Goal: Information Seeking & Learning: Learn about a topic

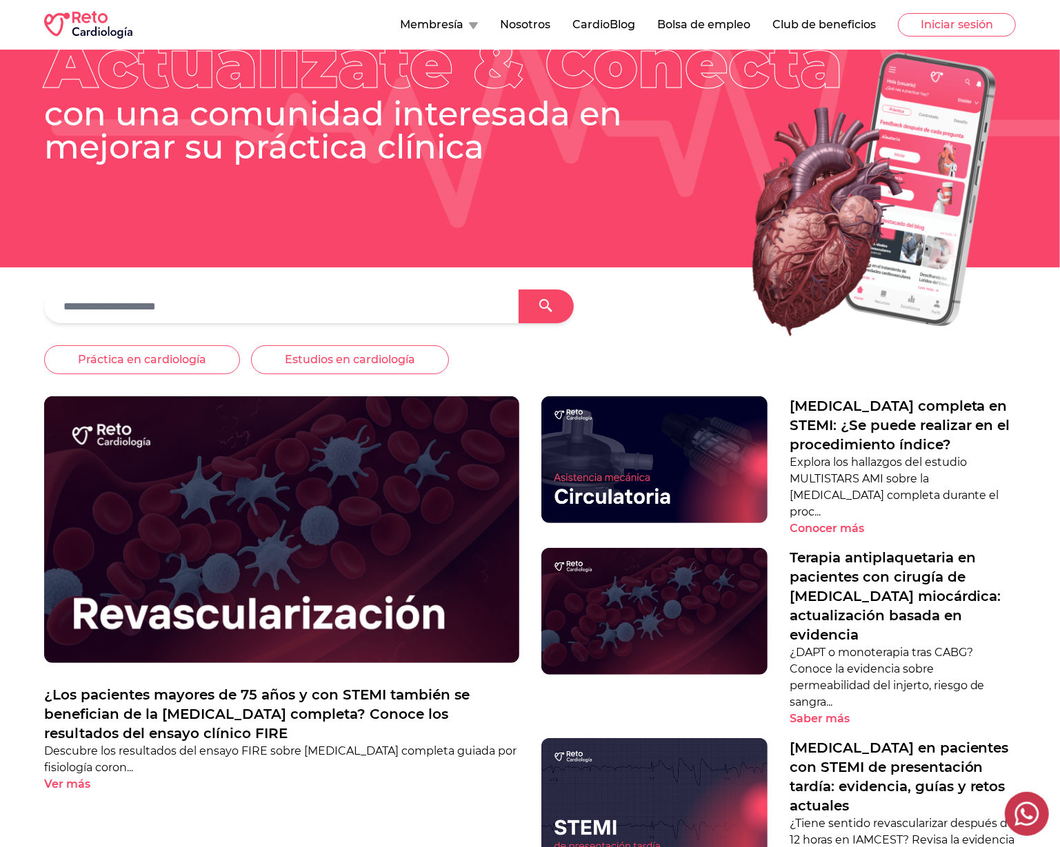
scroll to position [69, 0]
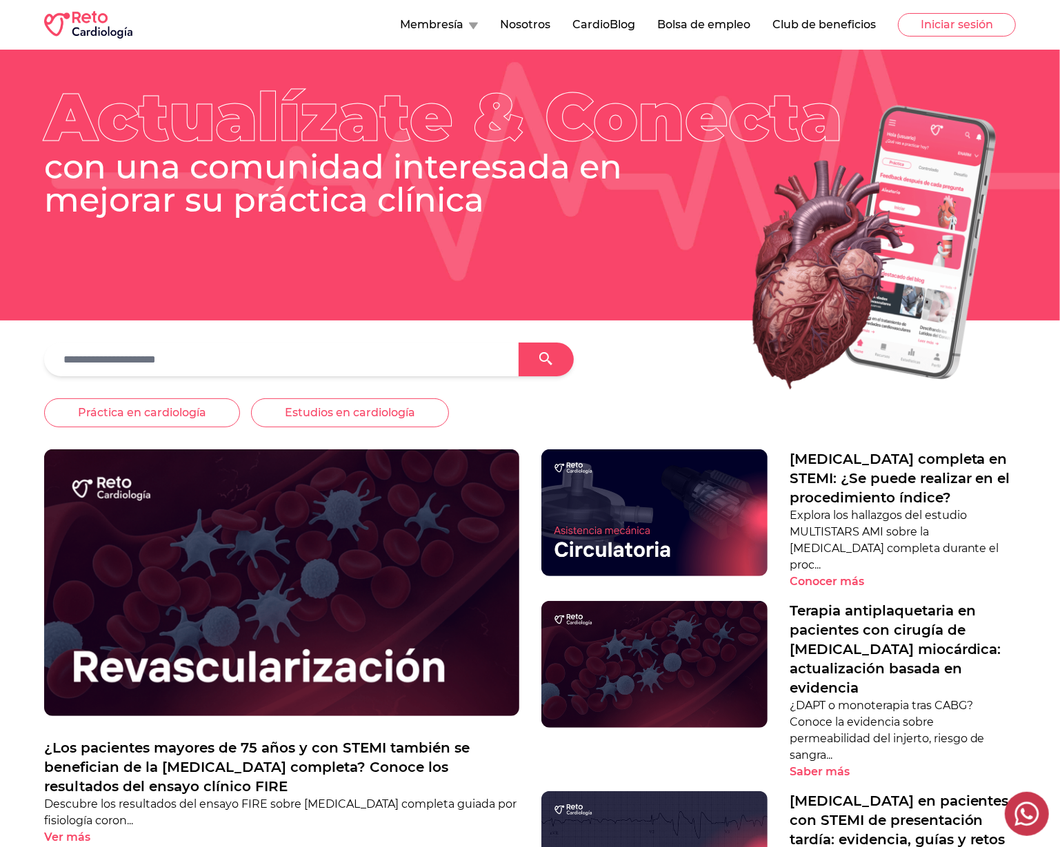
click at [425, 541] on img at bounding box center [281, 583] width 475 height 267
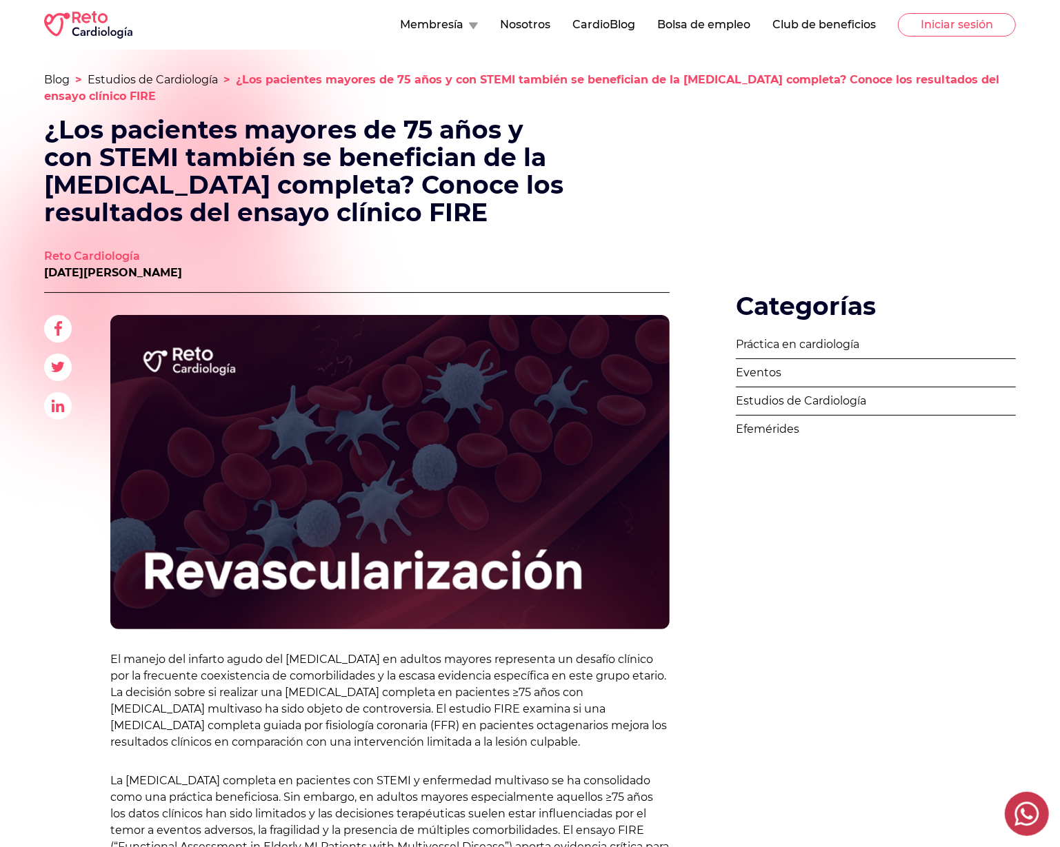
click at [704, 21] on button "Bolsa de empleo" at bounding box center [703, 25] width 93 height 17
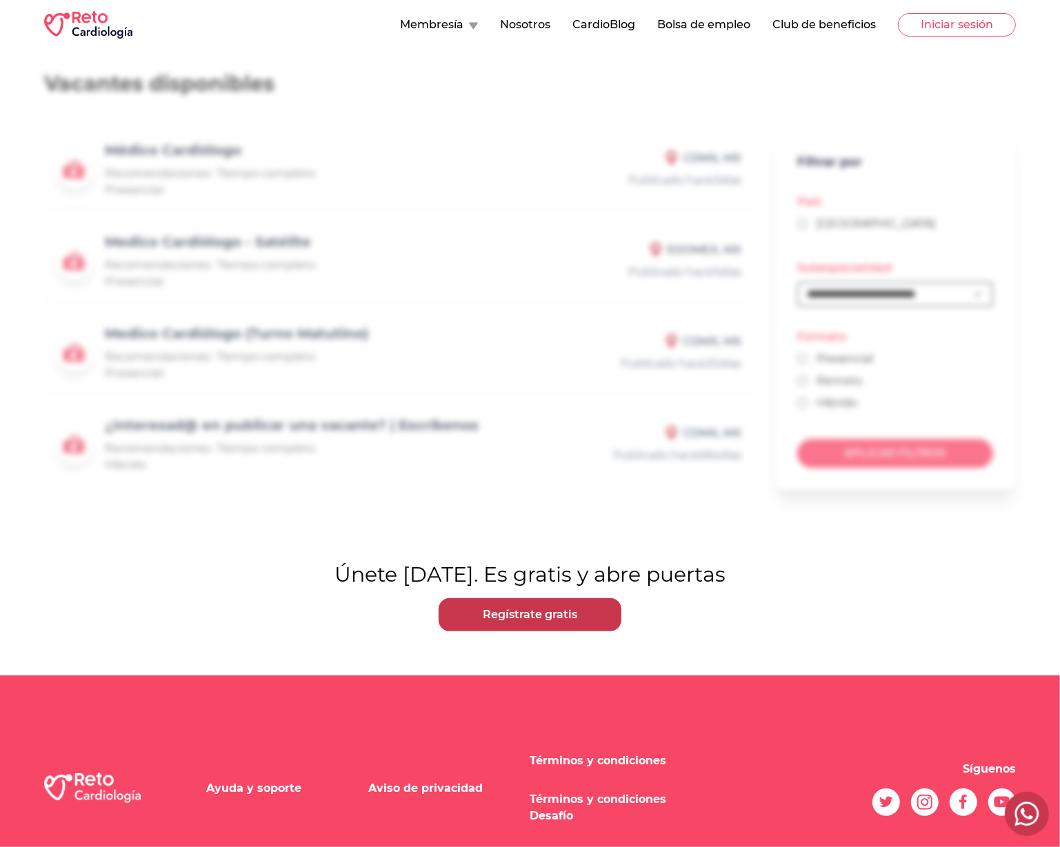
click at [588, 18] on button "CardioBlog" at bounding box center [603, 25] width 63 height 17
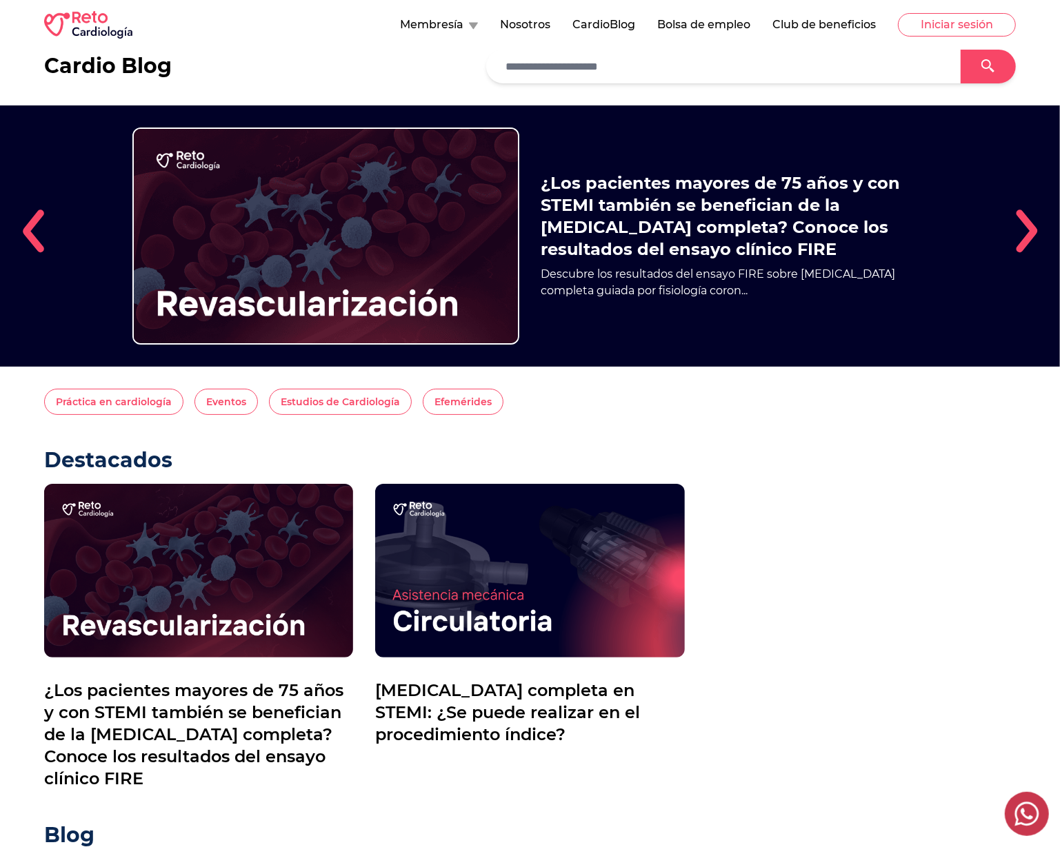
click at [433, 32] on button "Membresía" at bounding box center [439, 25] width 78 height 17
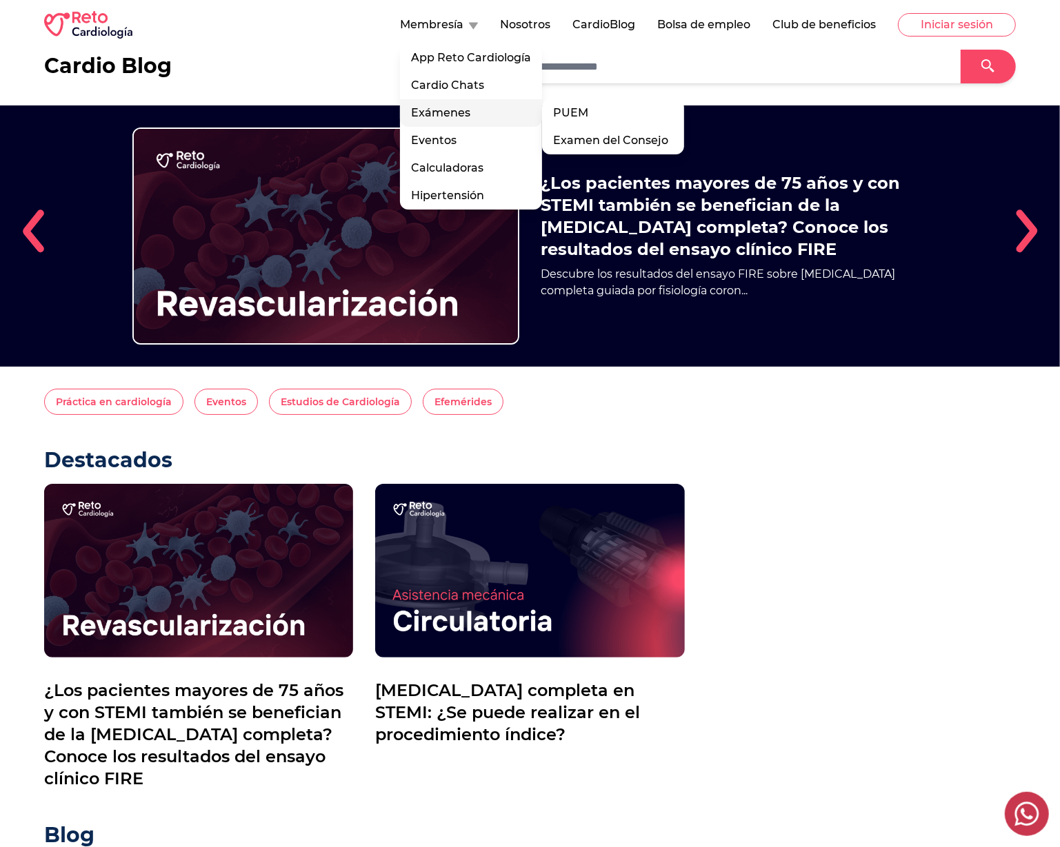
click at [492, 112] on div "Exámenes PUEM Examen del Consejo" at bounding box center [471, 113] width 142 height 28
click at [598, 124] on link "PUEM" at bounding box center [613, 113] width 142 height 28
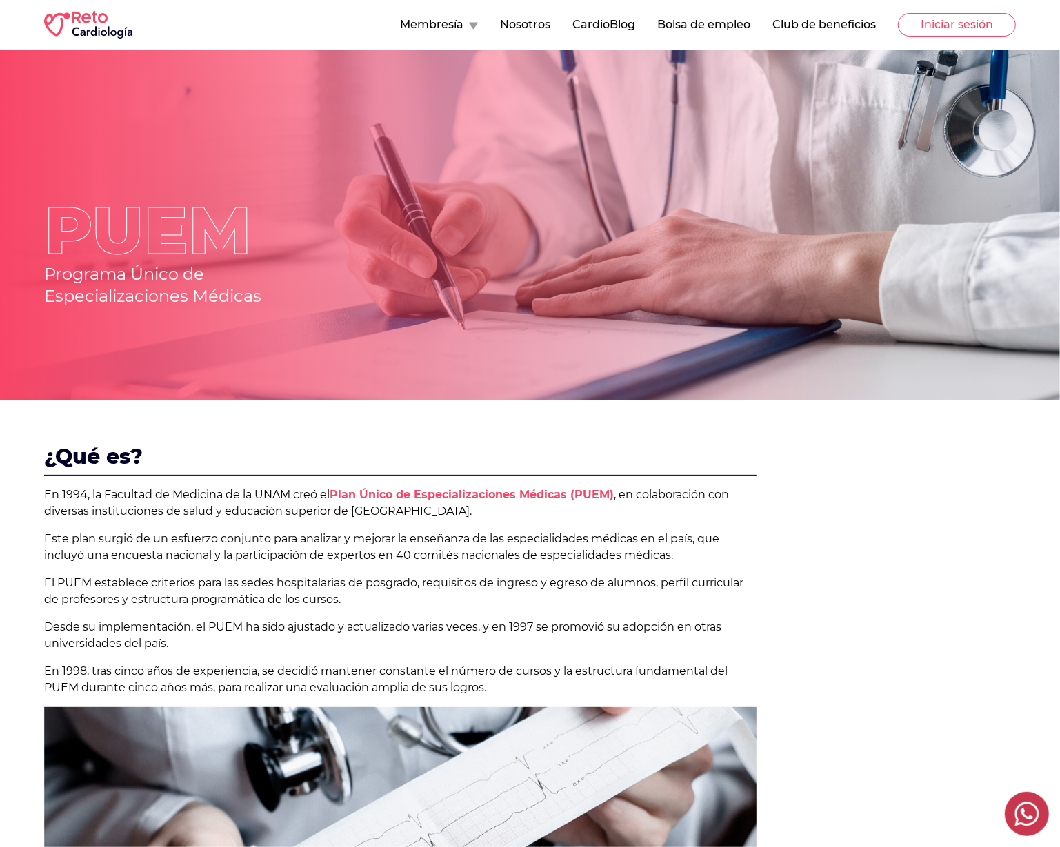
click at [478, 24] on nav "Membresía Nosotros CardioBlog Bolsa de empleo Club de beneficios Iniciar sesión" at bounding box center [708, 24] width 616 height 23
click at [476, 24] on icon at bounding box center [473, 26] width 9 height 8
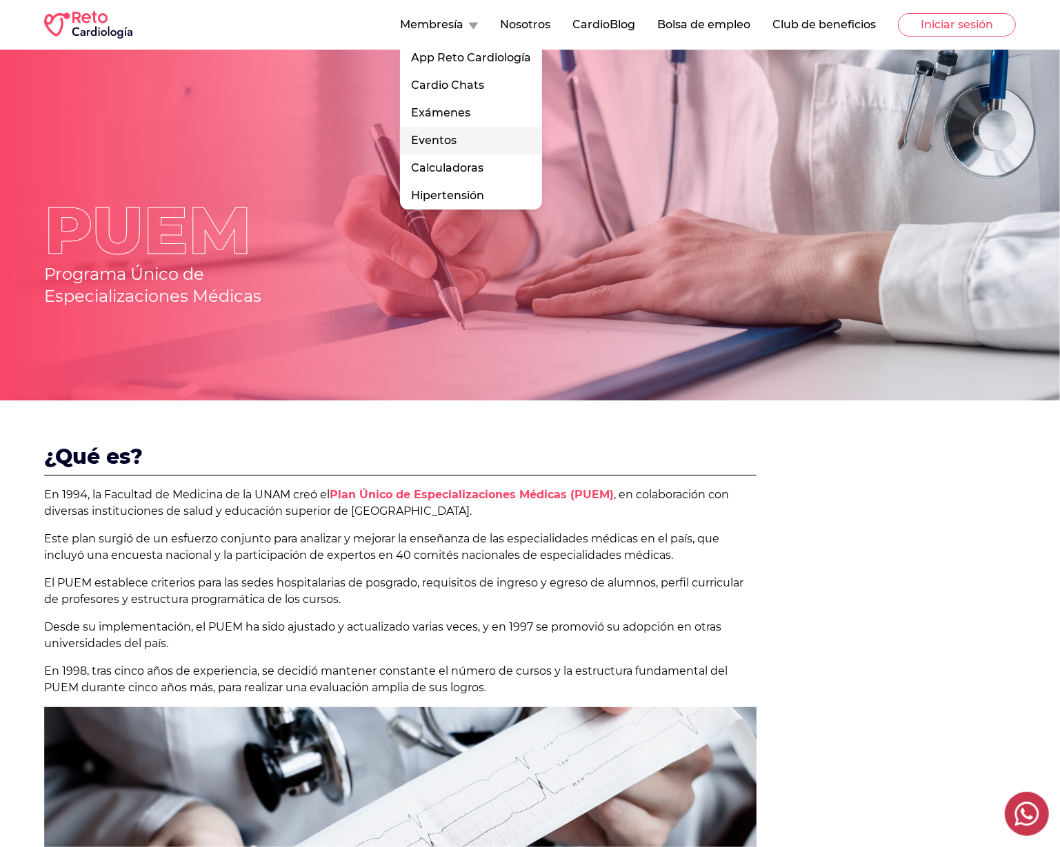
click at [463, 141] on link "Eventos" at bounding box center [471, 141] width 142 height 28
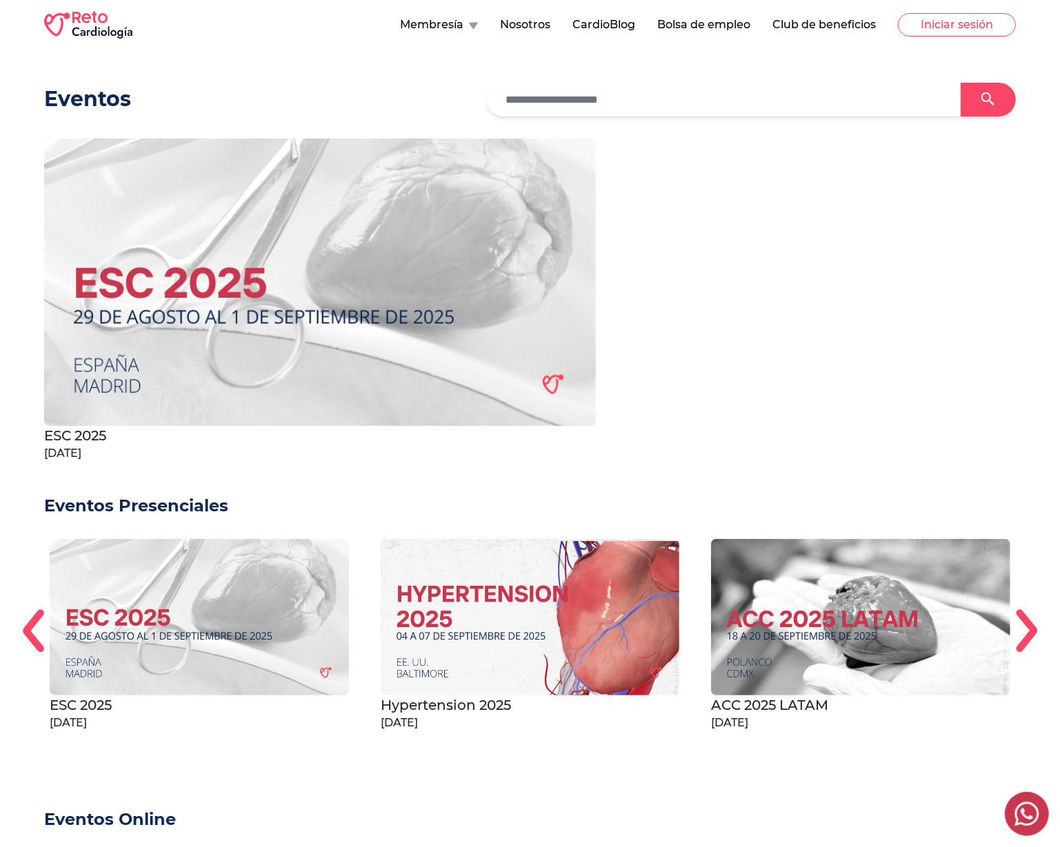
click at [449, 28] on button "Membresía" at bounding box center [439, 25] width 78 height 17
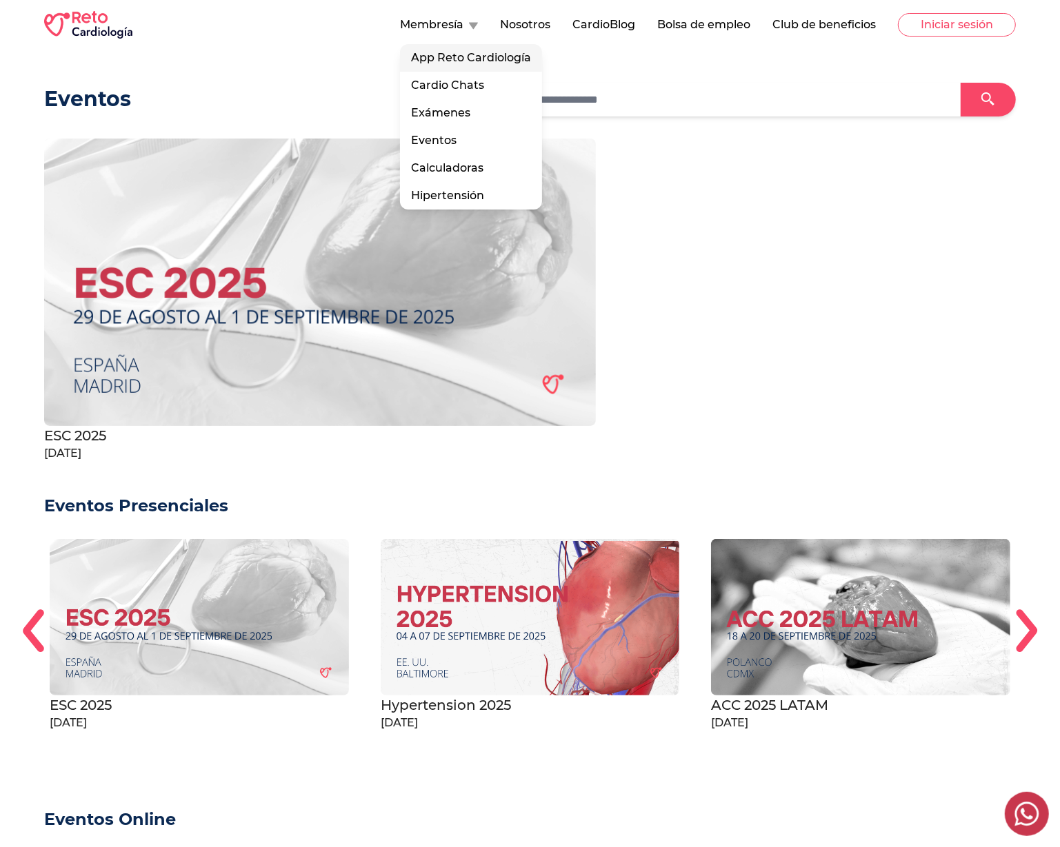
click at [476, 64] on link "App Reto Cardiología" at bounding box center [471, 58] width 142 height 28
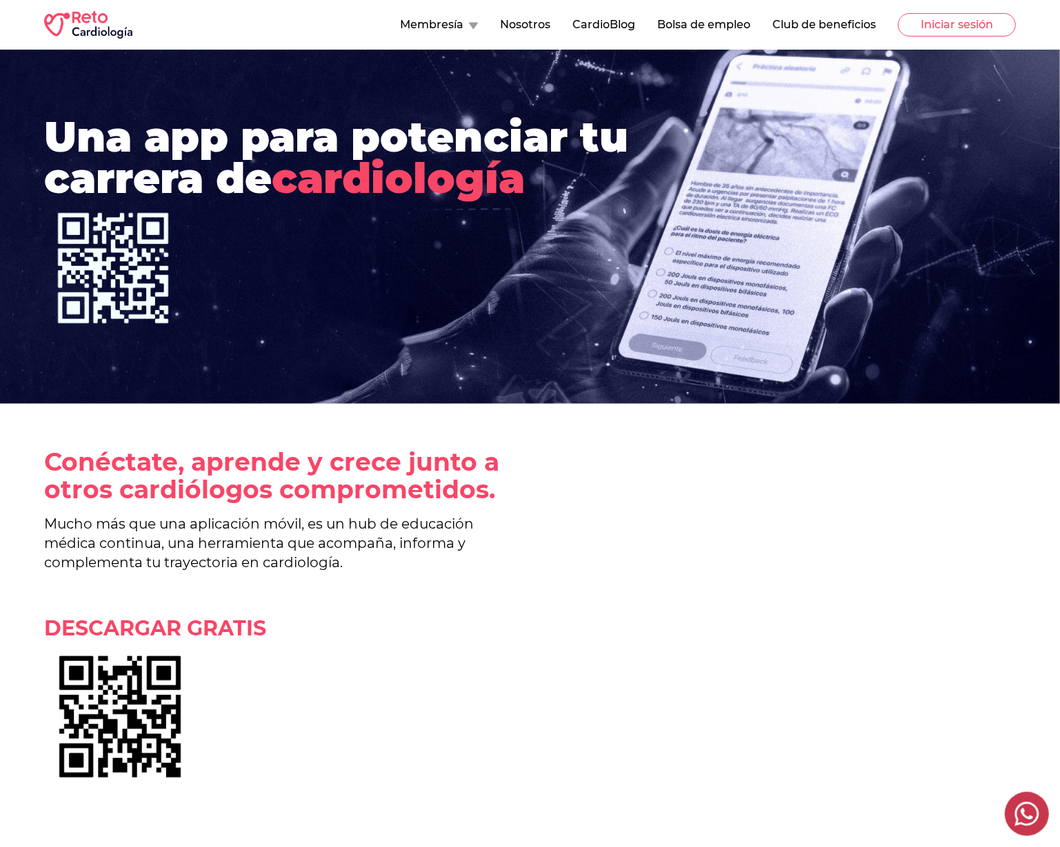
click at [134, 38] on div "Membresía Nosotros CardioBlog Bolsa de empleo Club de beneficios Iniciar sesión" at bounding box center [529, 25] width 971 height 28
click at [124, 28] on img at bounding box center [88, 25] width 88 height 28
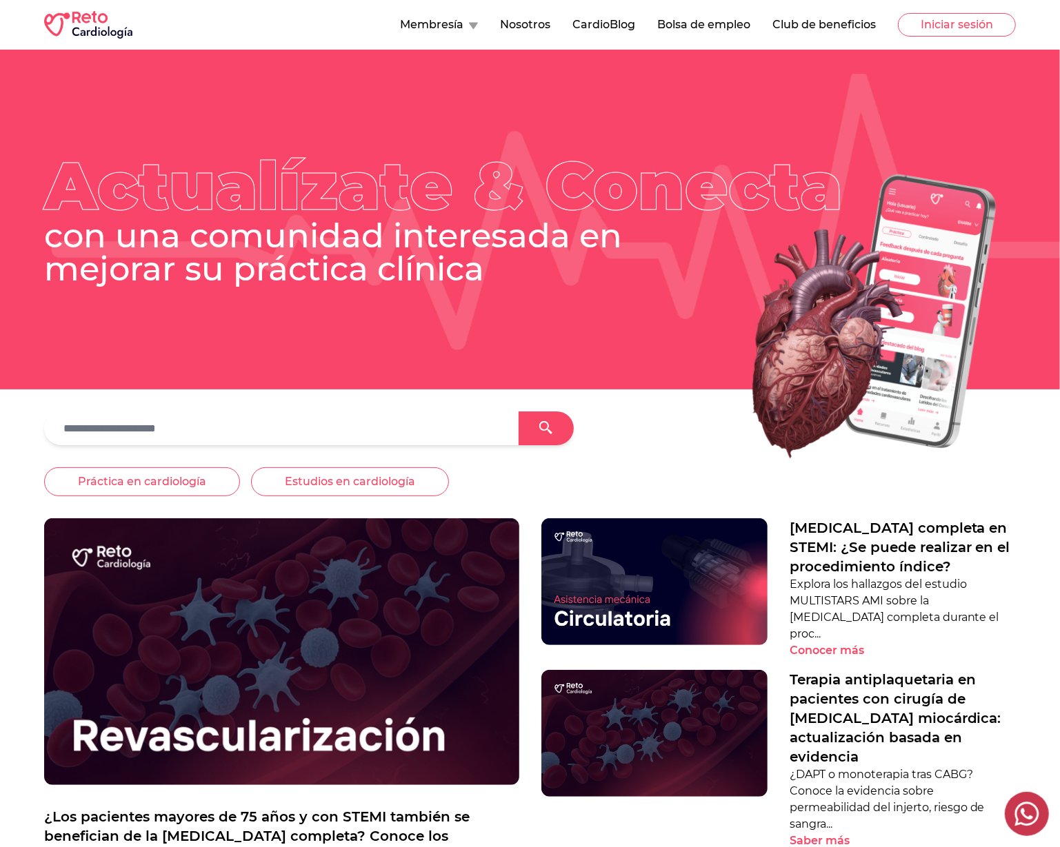
click at [441, 26] on button "Membresía" at bounding box center [439, 25] width 78 height 17
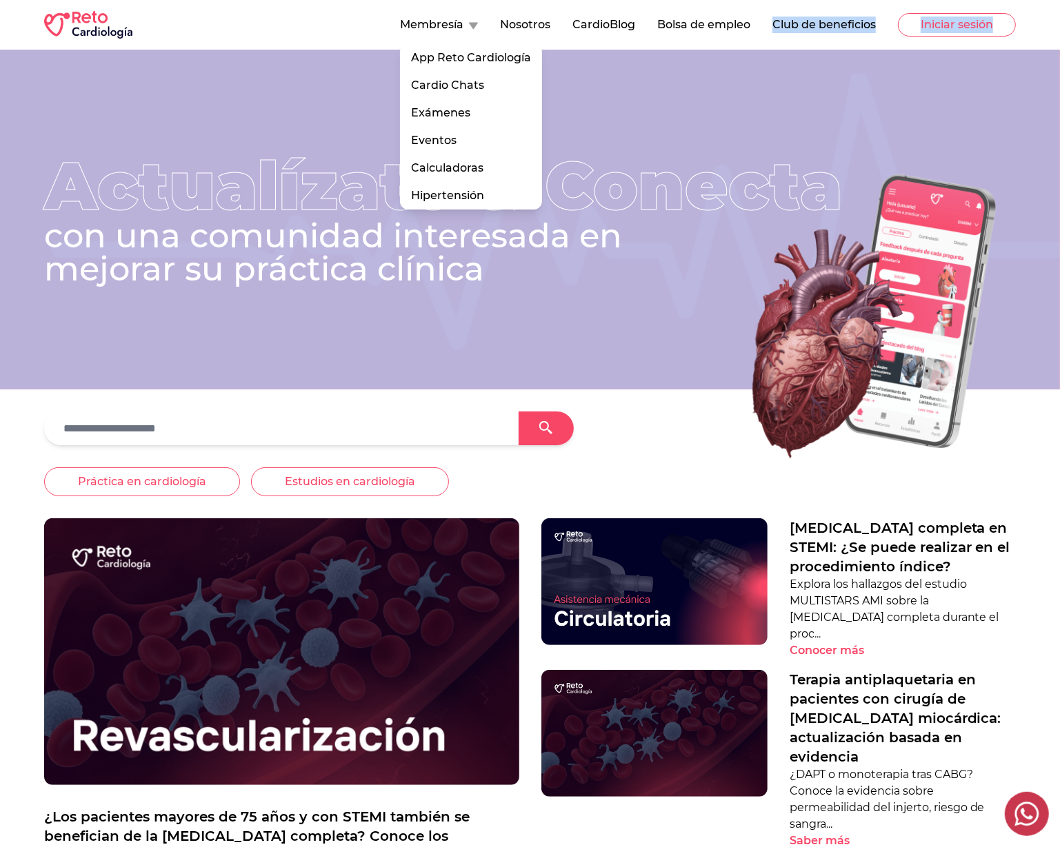
drag, startPoint x: 753, startPoint y: 32, endPoint x: 742, endPoint y: 51, distance: 21.6
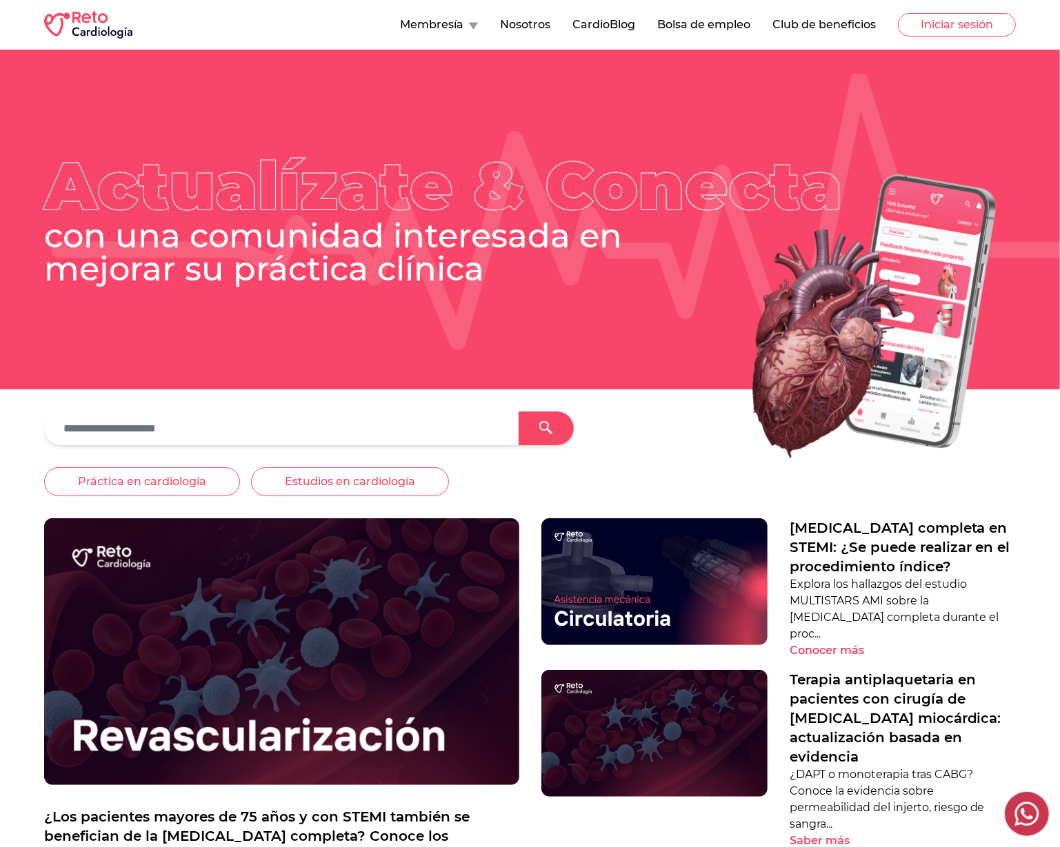
click at [814, 32] on nav "Membresía Nosotros CardioBlog Bolsa de empleo Club de beneficios Iniciar sesión" at bounding box center [708, 24] width 616 height 23
click at [443, 23] on button "Membresía" at bounding box center [439, 25] width 78 height 17
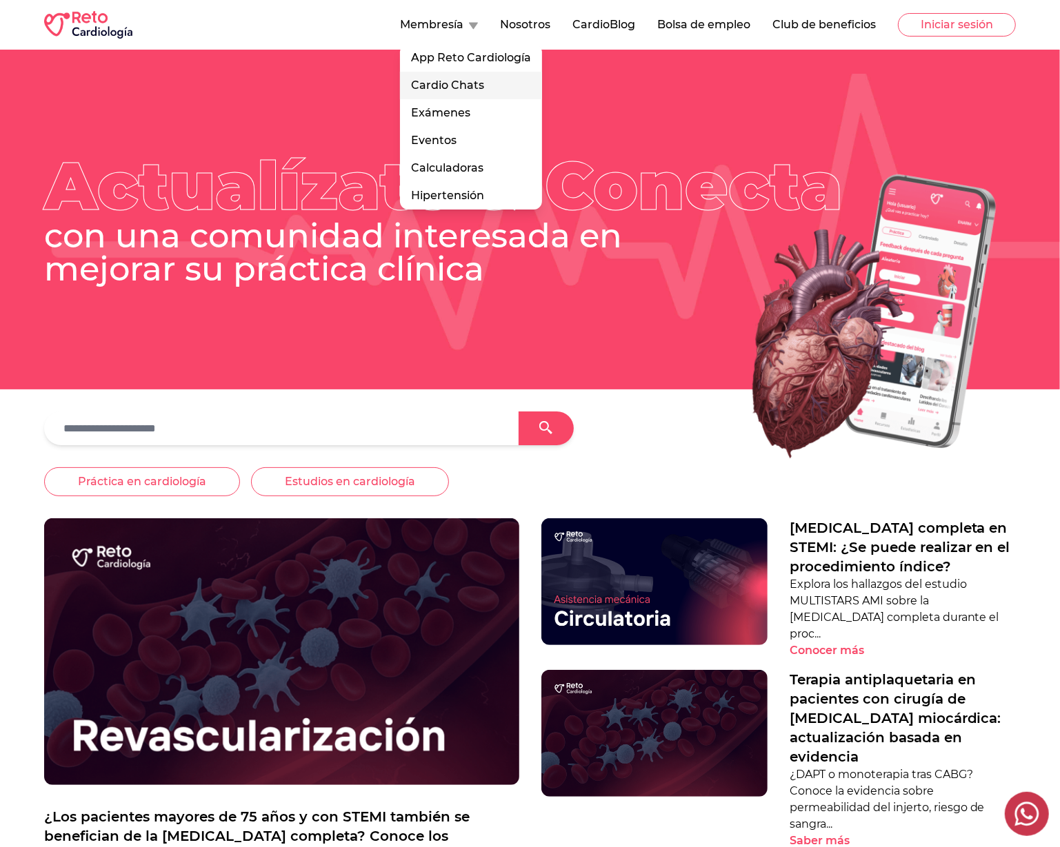
click at [455, 87] on link "Cardio Chats" at bounding box center [471, 86] width 142 height 28
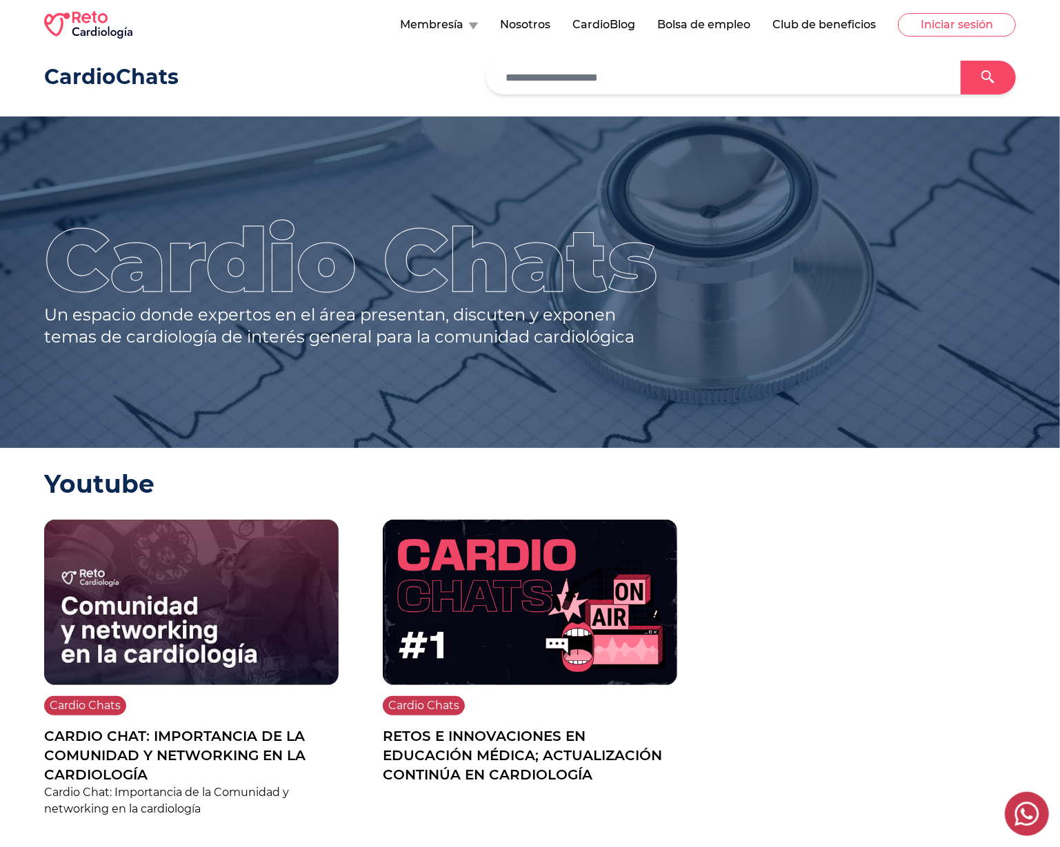
scroll to position [7, 0]
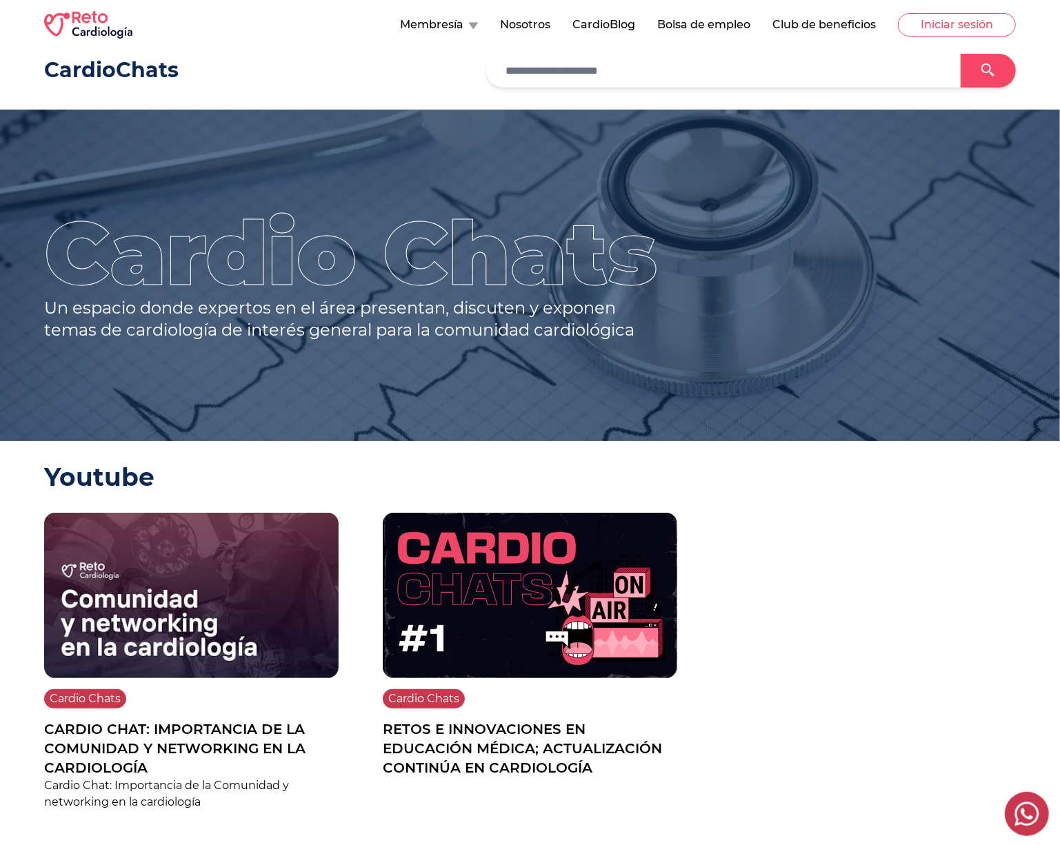
click at [445, 26] on button "Membresía" at bounding box center [439, 25] width 78 height 17
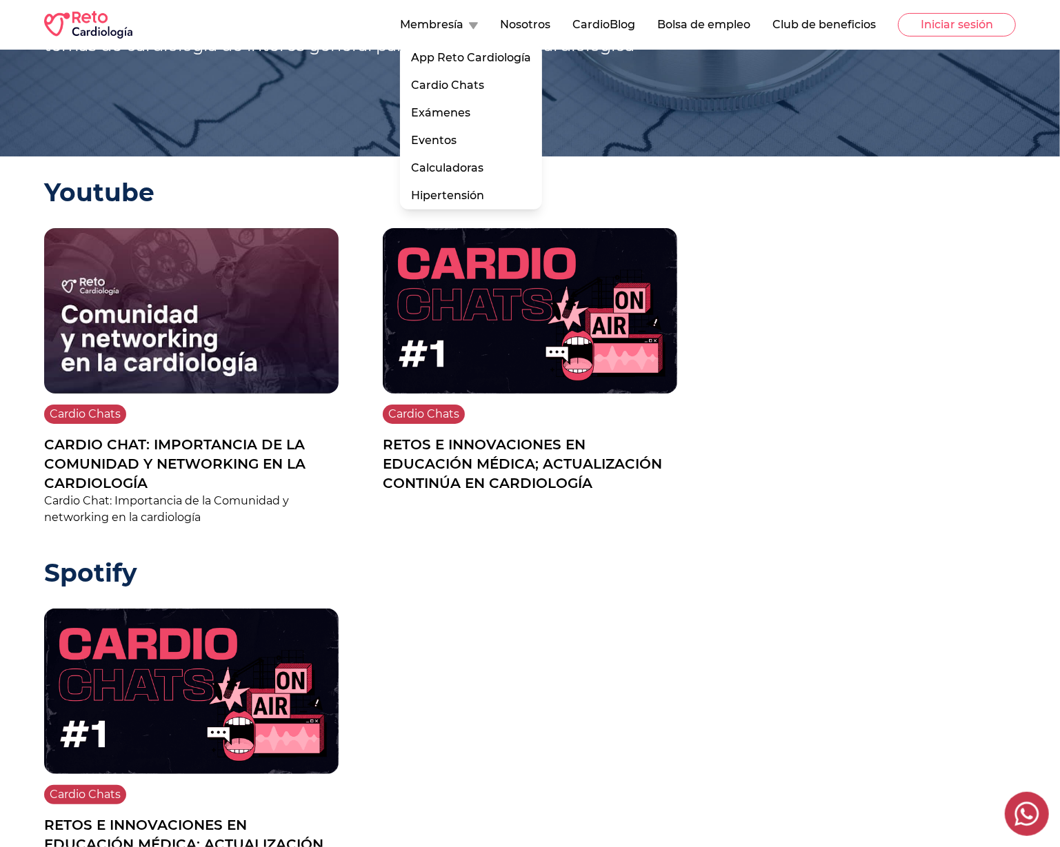
scroll to position [578, 0]
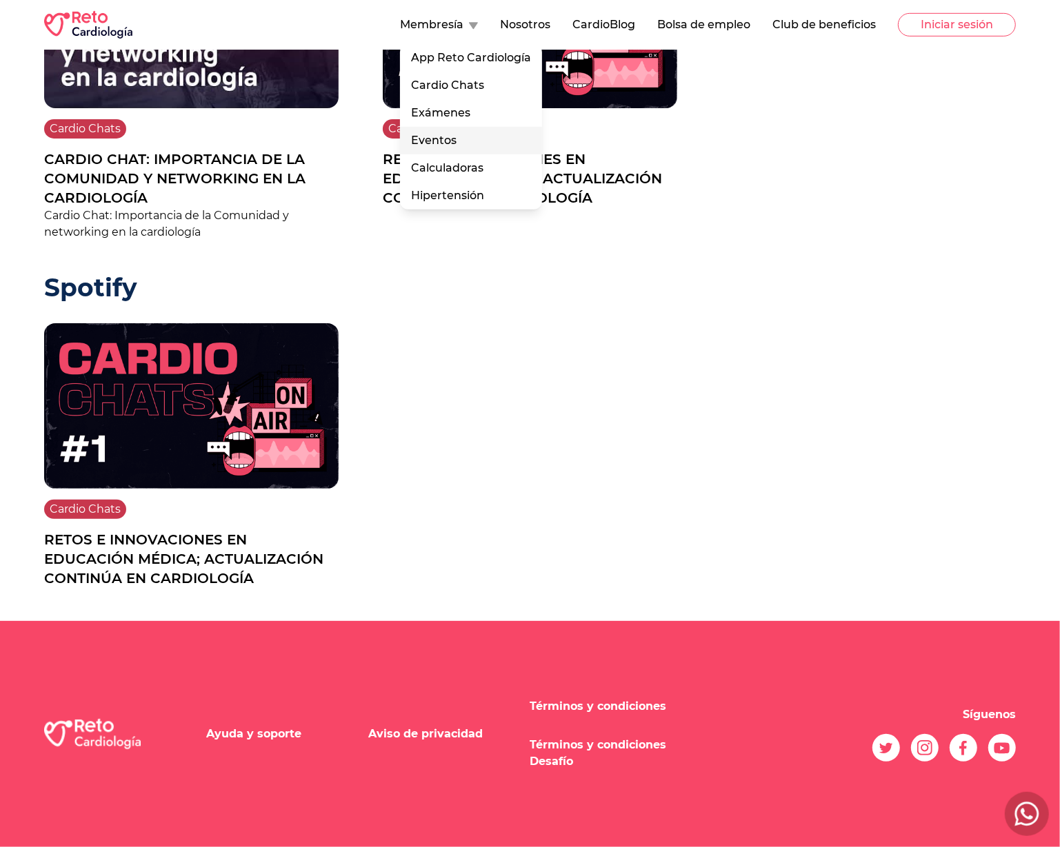
click at [454, 150] on link "Eventos" at bounding box center [471, 141] width 142 height 28
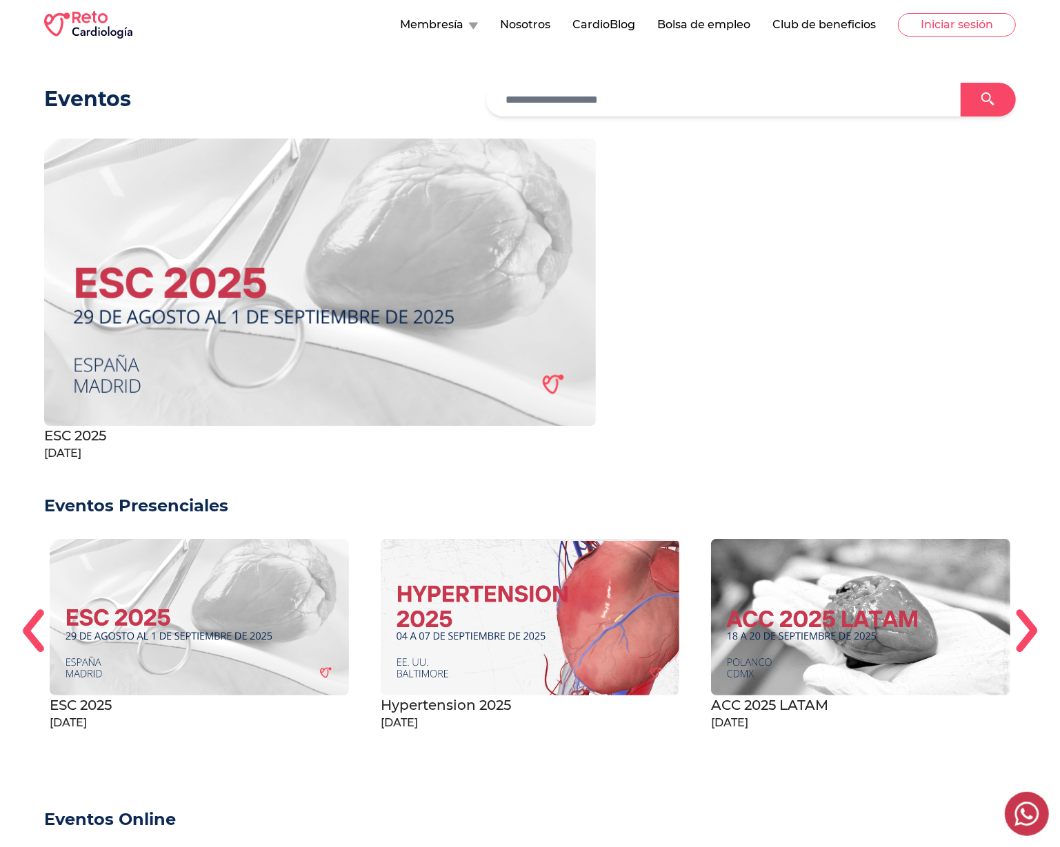
click at [600, 32] on button "CardioBlog" at bounding box center [603, 25] width 63 height 17
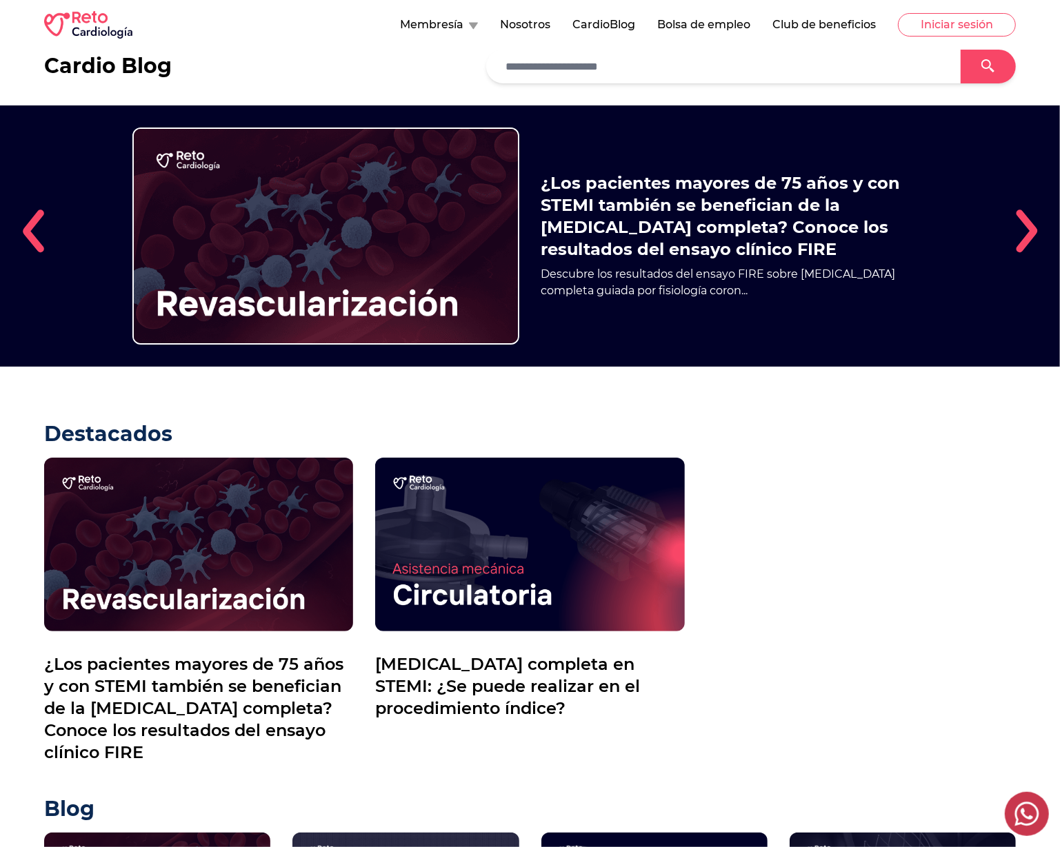
click at [370, 231] on img "1 / 5" at bounding box center [325, 236] width 387 height 217
